Goal: Task Accomplishment & Management: Manage account settings

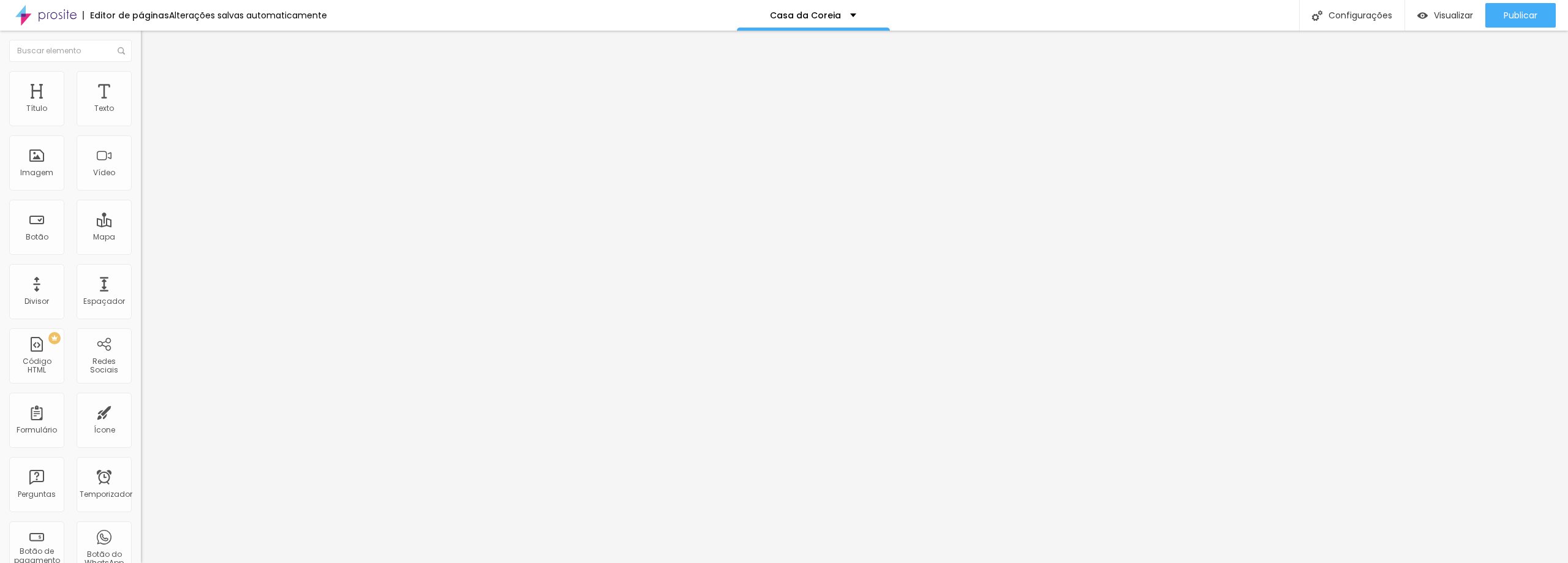
click at [208, 103] on img at bounding box center [211, 99] width 8 height 8
click at [148, 105] on font "Trocar imagem" at bounding box center [177, 100] width 60 height 10
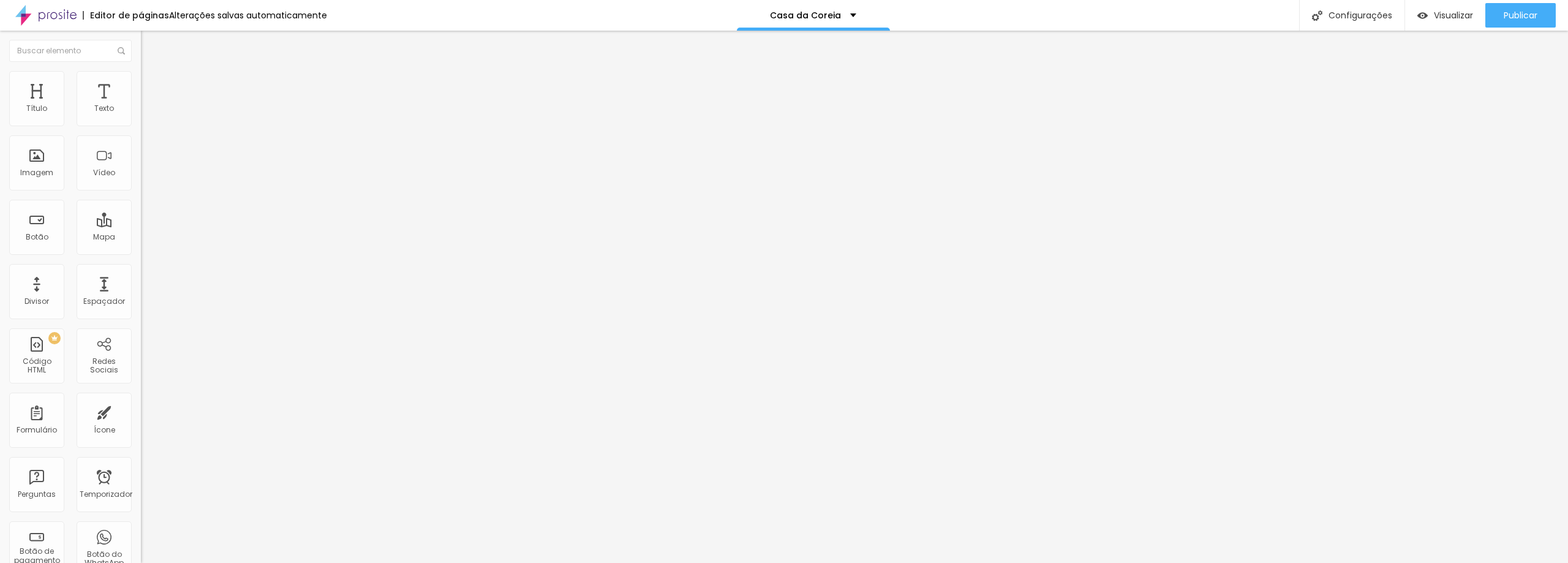
click at [208, 105] on span at bounding box center [211, 100] width 8 height 10
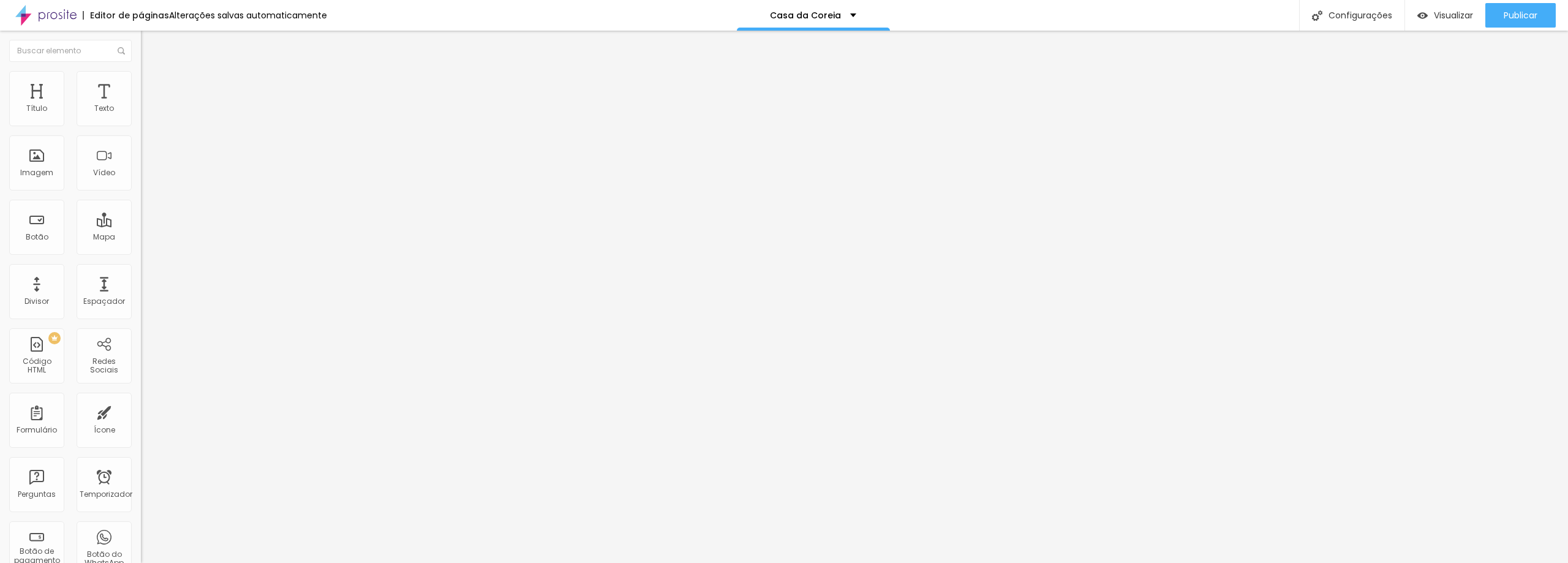
click at [148, 105] on font "Trocar imagem" at bounding box center [177, 100] width 60 height 10
drag, startPoint x: 1471, startPoint y: 44, endPoint x: 1364, endPoint y: 302, distance: 279.3
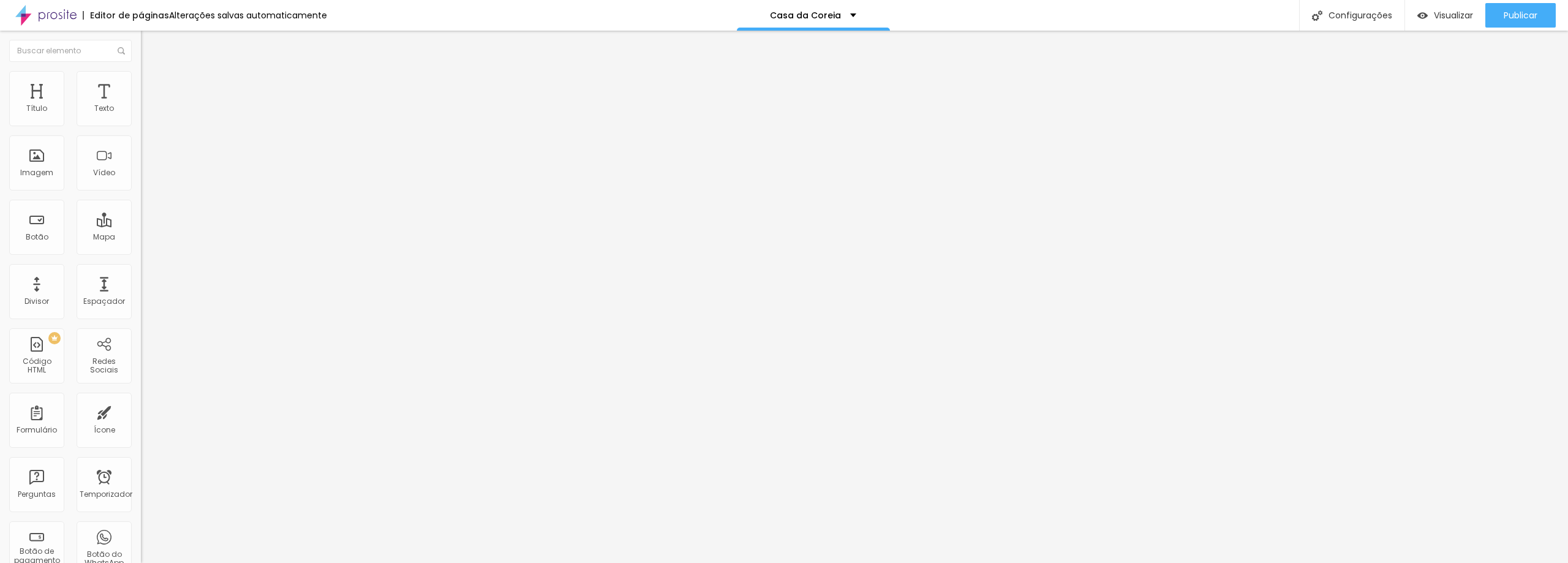
click at [1518, 6] on div "Publicar" at bounding box center [1521, 15] width 34 height 24
